Goal: Task Accomplishment & Management: Complete application form

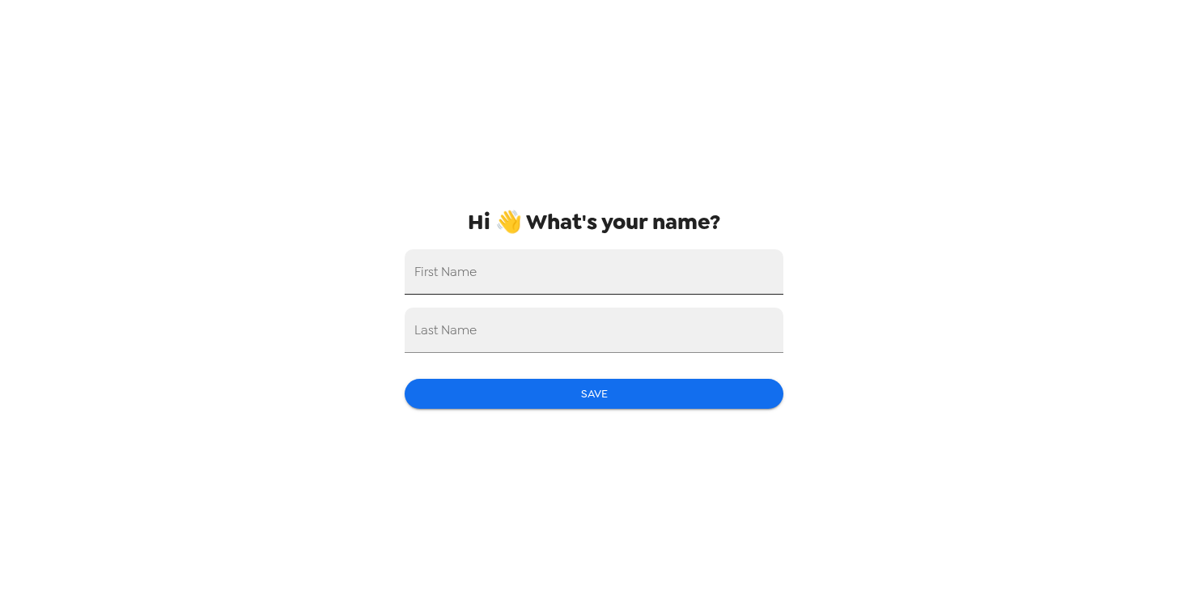
click at [557, 287] on input "First Name" at bounding box center [594, 271] width 379 height 45
type input "[PERSON_NAME]"
click at [537, 349] on input "Last Name" at bounding box center [594, 329] width 379 height 45
type input "[PERSON_NAME]"
click at [533, 394] on button "Save" at bounding box center [594, 394] width 379 height 30
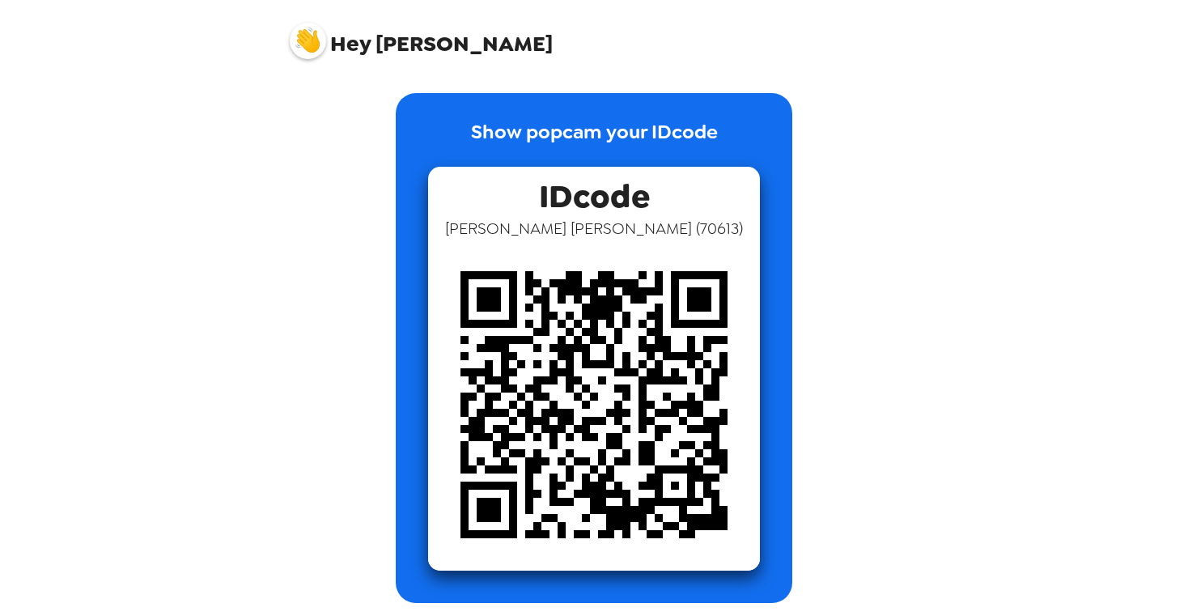
click at [302, 34] on img at bounding box center [308, 41] width 36 height 36
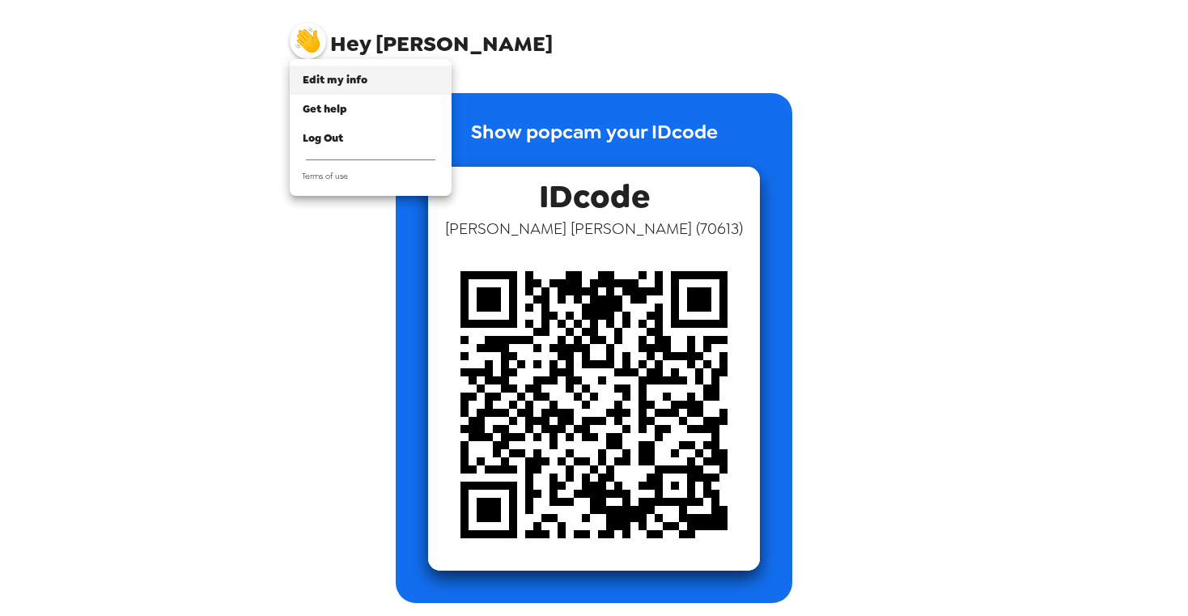
click at [350, 83] on span "Edit my info" at bounding box center [335, 80] width 65 height 14
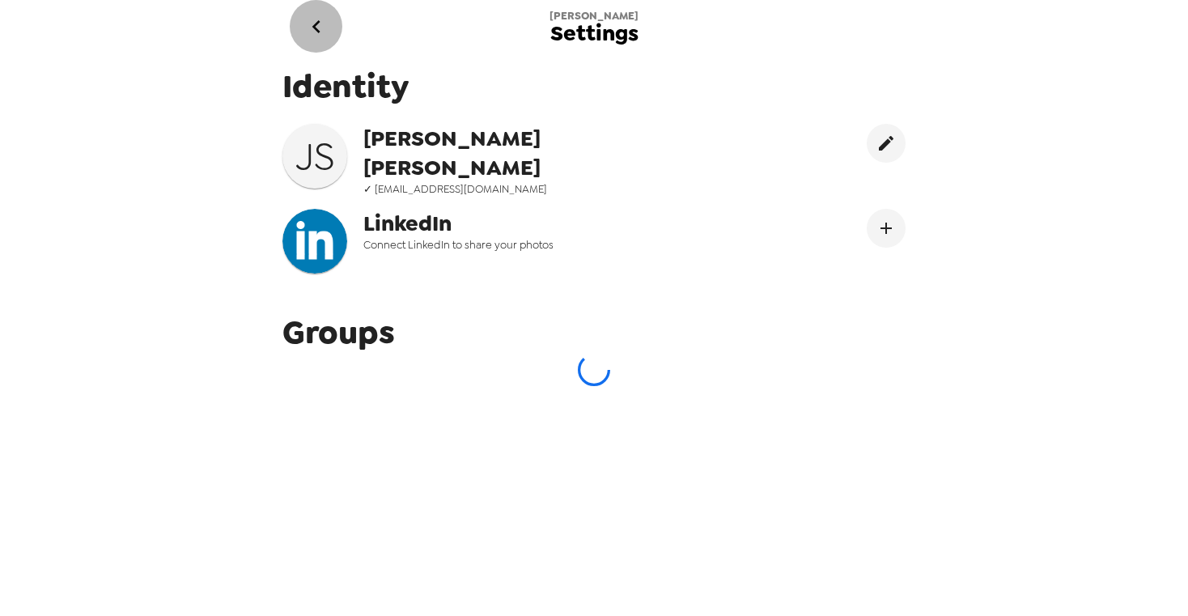
click at [317, 27] on icon "go back" at bounding box center [316, 27] width 26 height 26
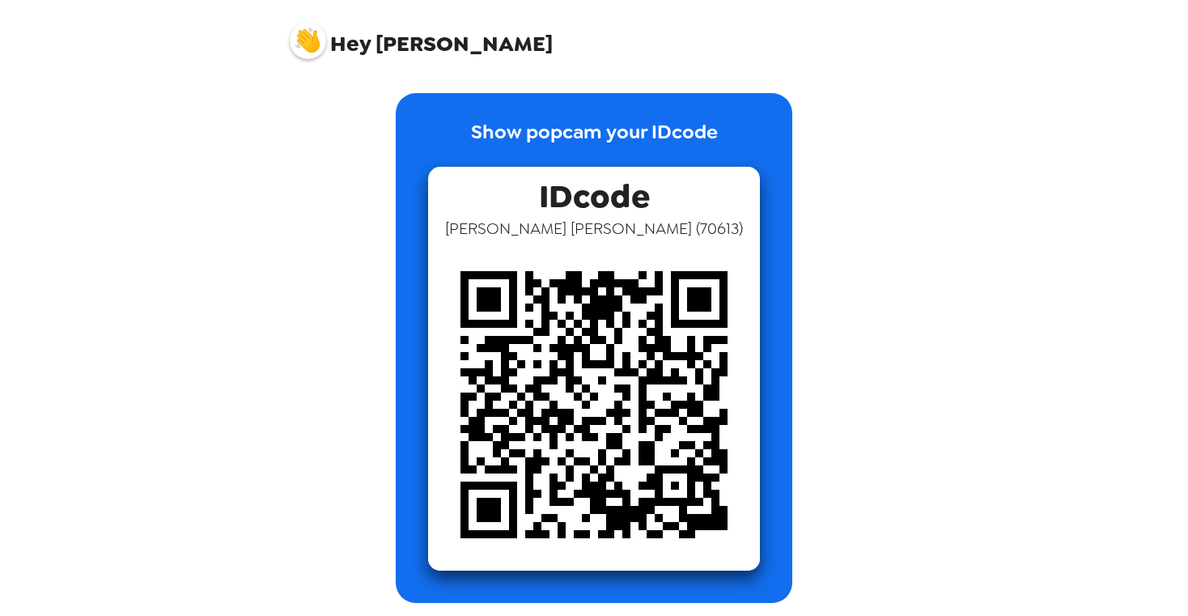
click at [304, 32] on img at bounding box center [308, 41] width 36 height 36
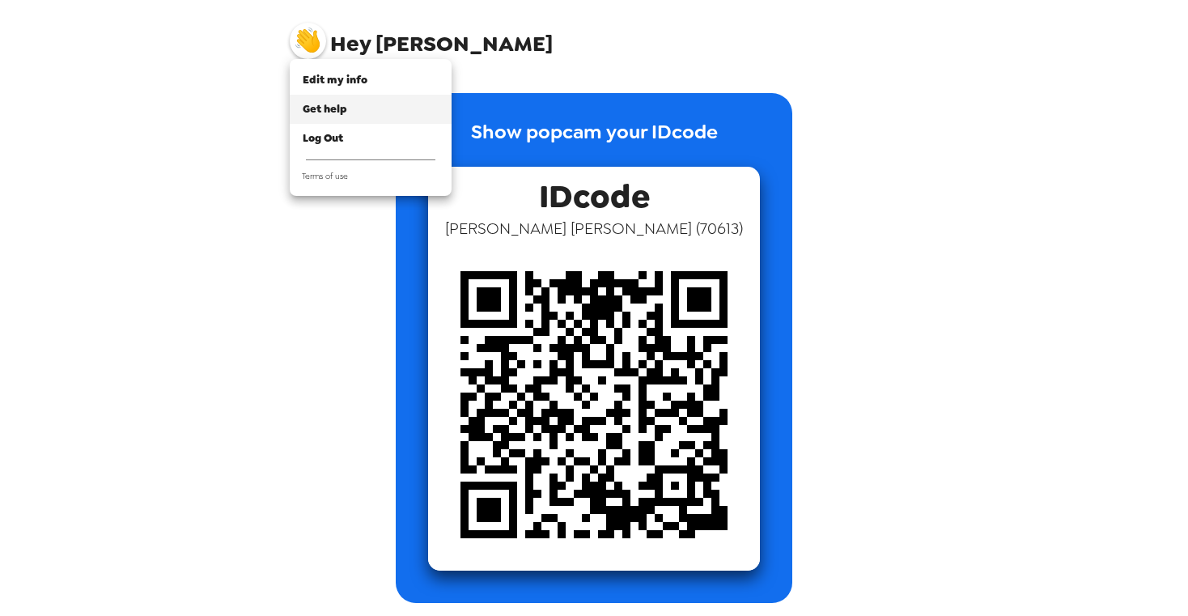
click at [332, 107] on span "Get help" at bounding box center [325, 109] width 44 height 14
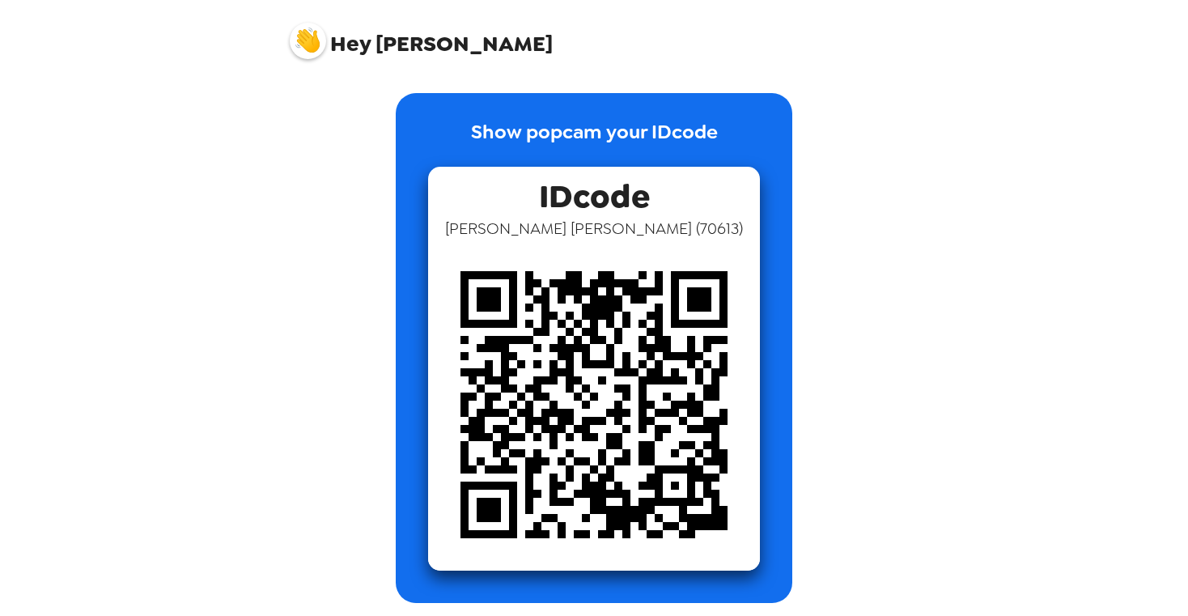
click at [311, 42] on img at bounding box center [308, 41] width 36 height 36
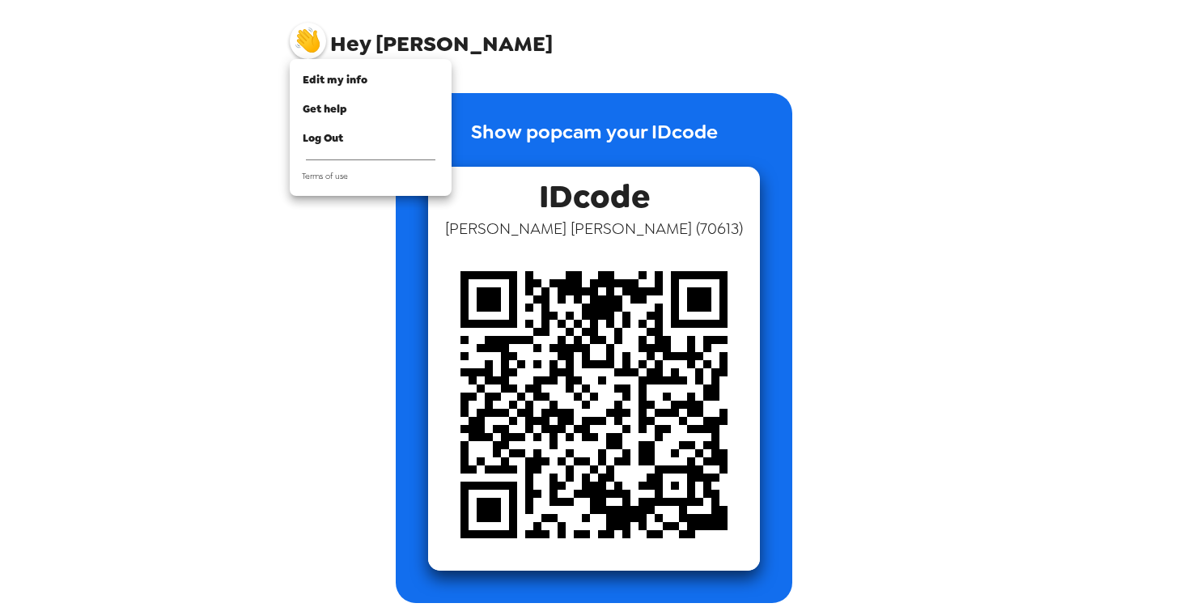
click at [549, 93] on div at bounding box center [594, 308] width 1188 height 616
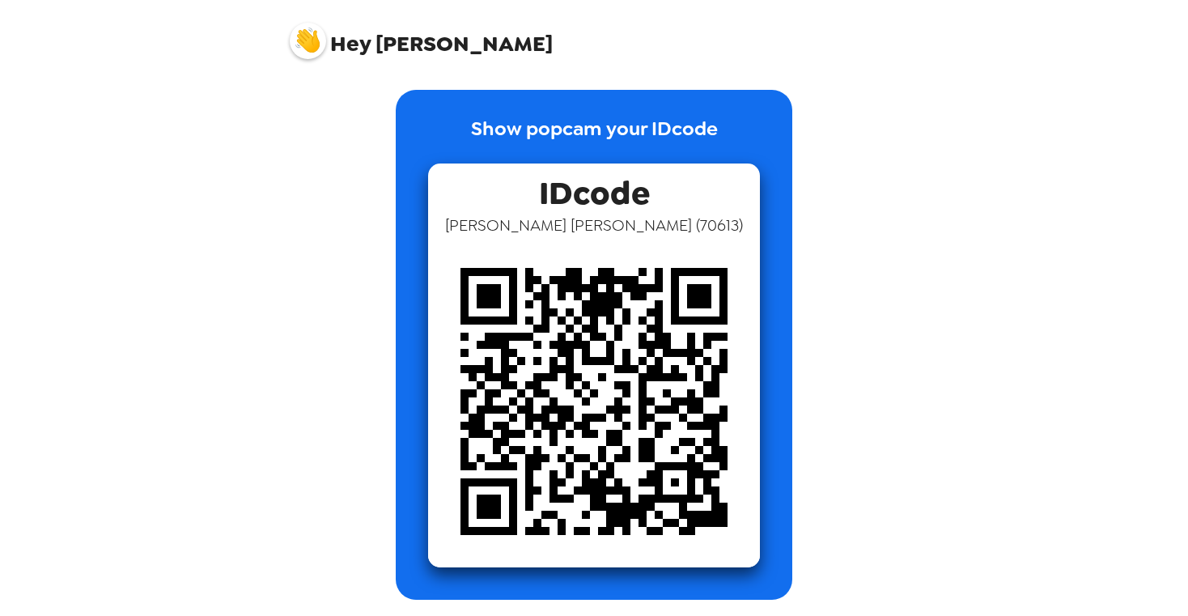
scroll to position [3, 0]
